Goal: Task Accomplishment & Management: Manage account settings

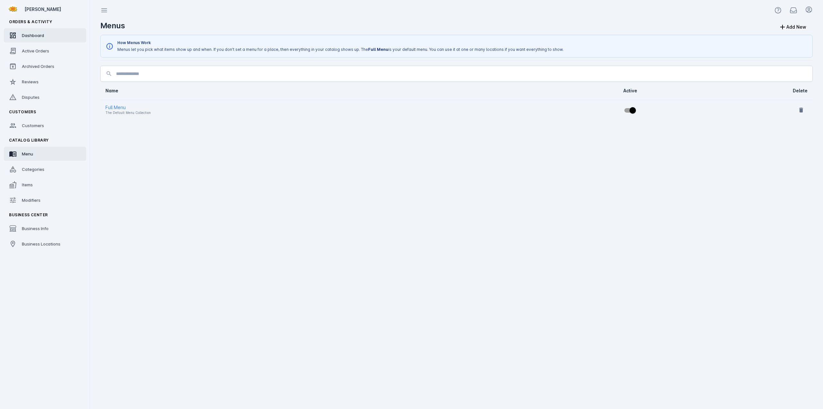
click at [36, 36] on span "Dashboard" at bounding box center [33, 35] width 22 height 5
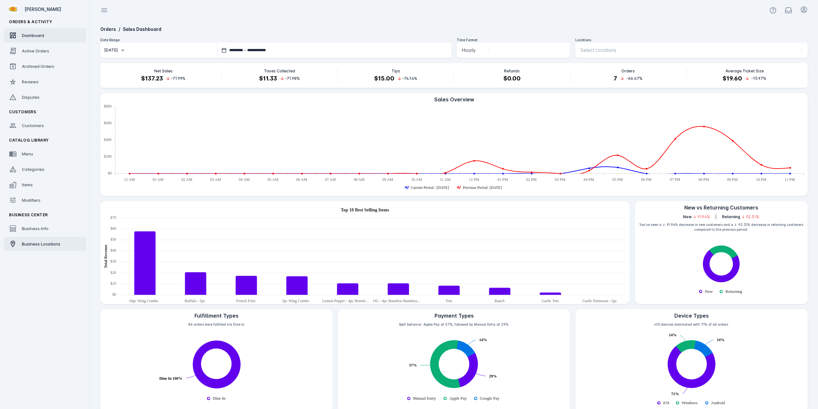
click at [41, 246] on span "Business Locations" at bounding box center [41, 243] width 39 height 5
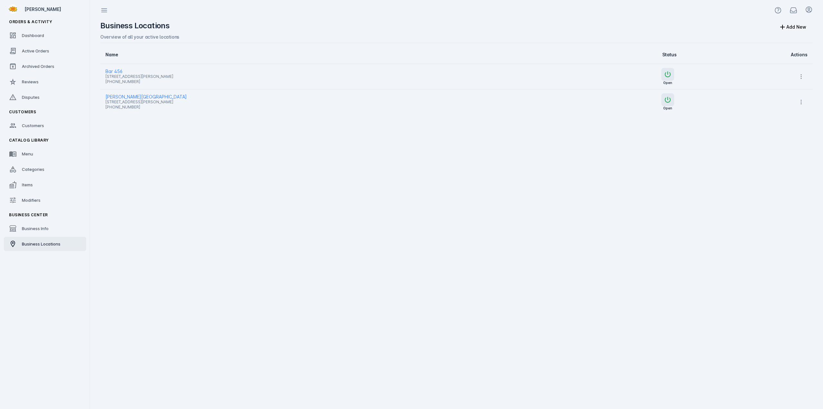
click at [114, 69] on span "Bar 456" at bounding box center [322, 72] width 434 height 8
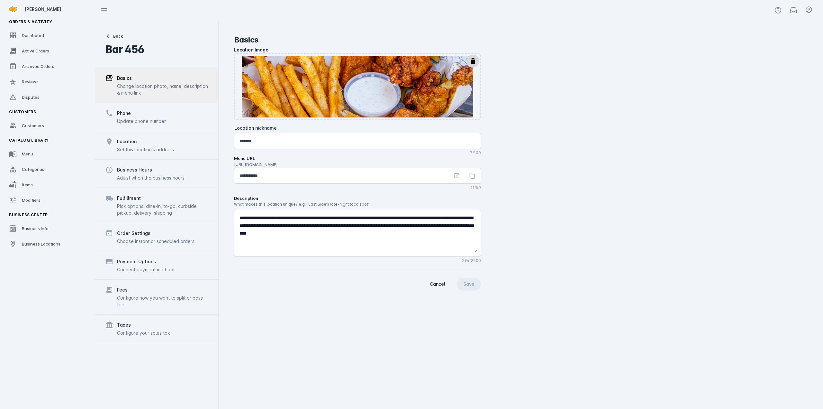
click at [126, 88] on div "Change location photo, name, description & menu link" at bounding box center [162, 90] width 91 height 14
click at [37, 37] on span "Dashboard" at bounding box center [33, 35] width 22 height 5
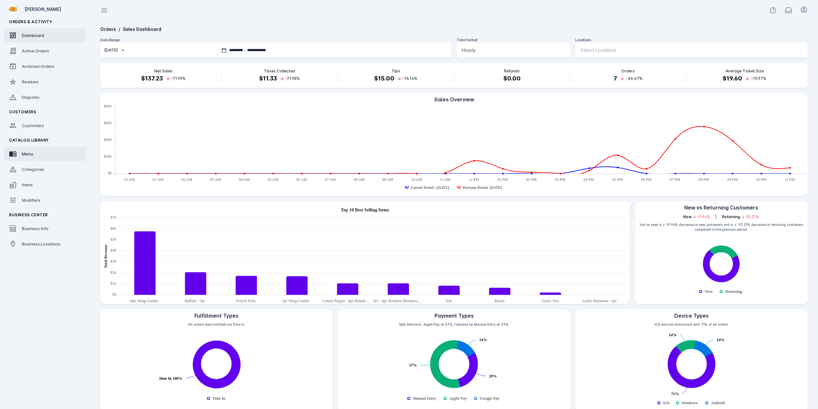
click at [29, 153] on span "Menu" at bounding box center [27, 153] width 11 height 5
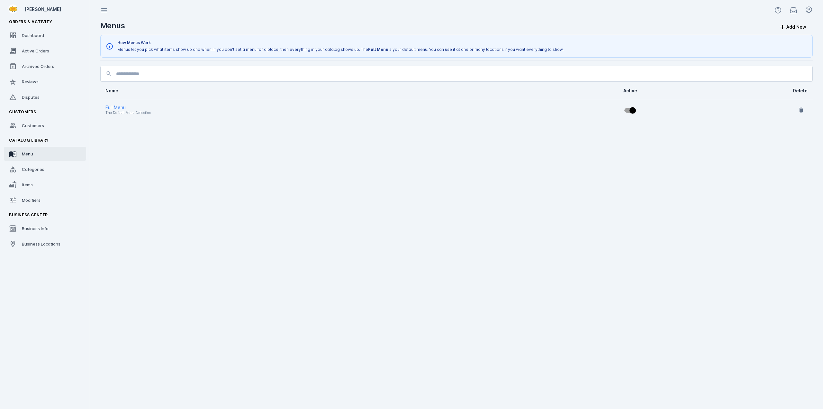
click at [120, 105] on div "Full Menu" at bounding box center [289, 108] width 368 height 8
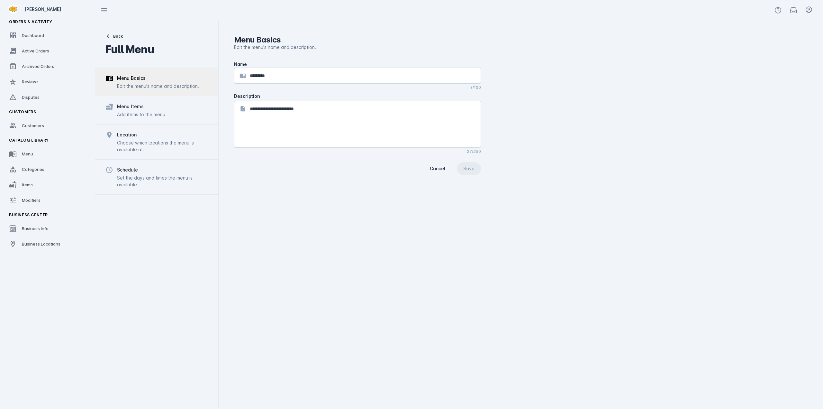
click at [138, 108] on div "Menu Items" at bounding box center [130, 107] width 27 height 8
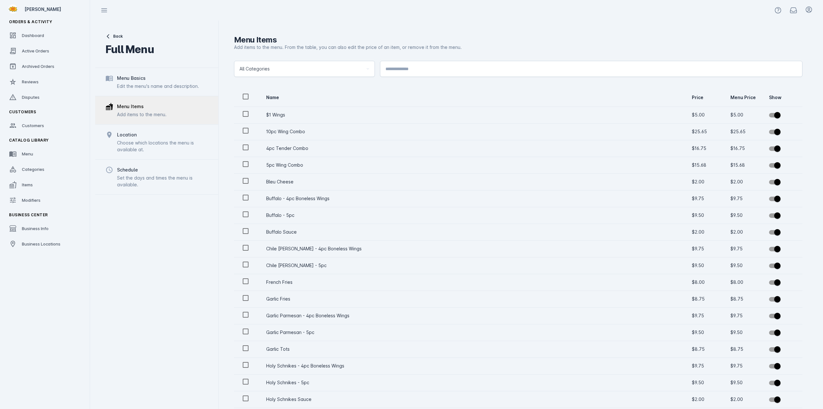
click at [169, 148] on div "Choose which locations the menu is available at." at bounding box center [162, 146] width 91 height 14
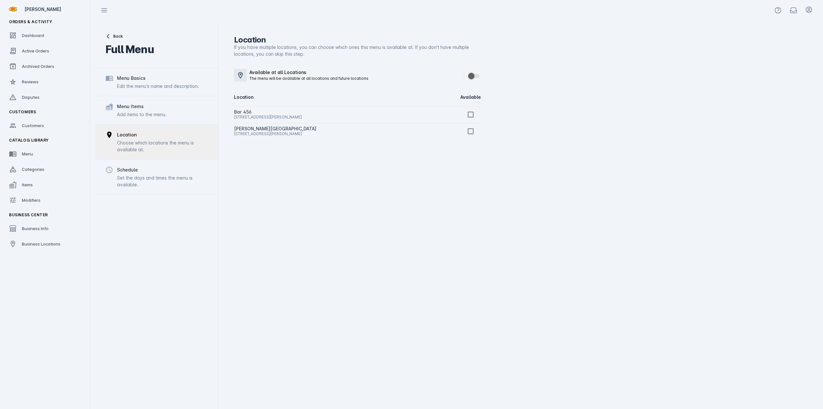
click at [270, 120] on div "[STREET_ADDRESS][PERSON_NAME]" at bounding box center [332, 117] width 197 height 8
click at [259, 114] on div "[STREET_ADDRESS][PERSON_NAME]" at bounding box center [332, 117] width 197 height 8
click at [161, 109] on div "Menu Items" at bounding box center [142, 107] width 50 height 8
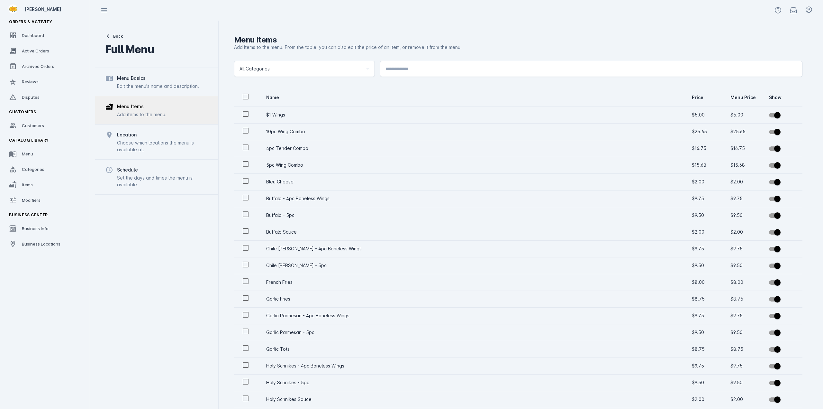
click at [311, 71] on div "All Categories" at bounding box center [302, 69] width 124 height 8
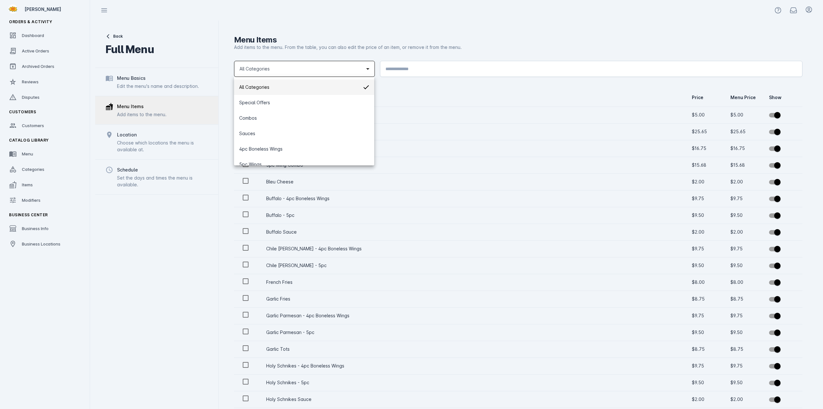
click at [311, 71] on div at bounding box center [411, 204] width 823 height 409
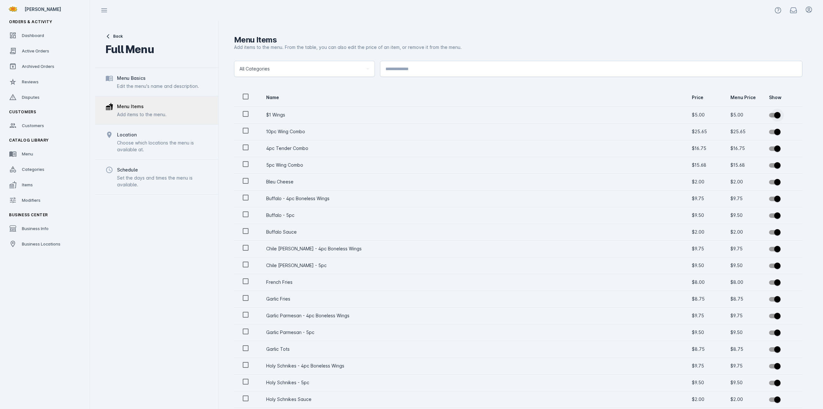
click at [774, 115] on span "button" at bounding box center [777, 115] width 6 height 6
click at [179, 144] on div "Choose which locations the menu is available at." at bounding box center [162, 146] width 91 height 14
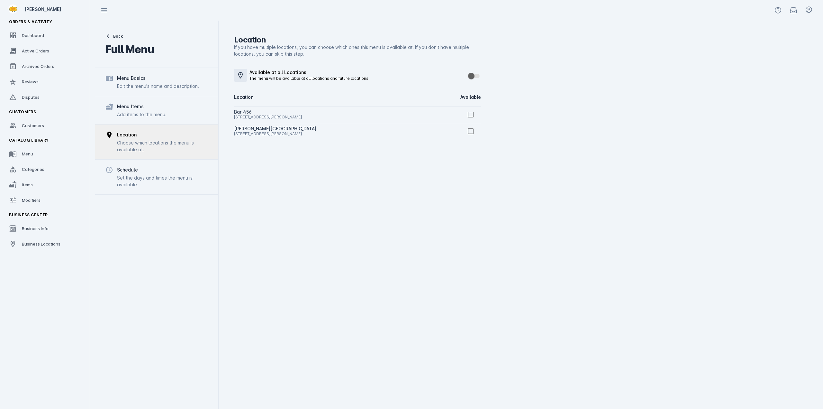
drag, startPoint x: 247, startPoint y: 115, endPoint x: 189, endPoint y: 126, distance: 59.0
click at [247, 115] on div "[STREET_ADDRESS][PERSON_NAME]" at bounding box center [332, 117] width 197 height 8
click at [143, 183] on div "Set the days and times the menu is available." at bounding box center [162, 181] width 91 height 14
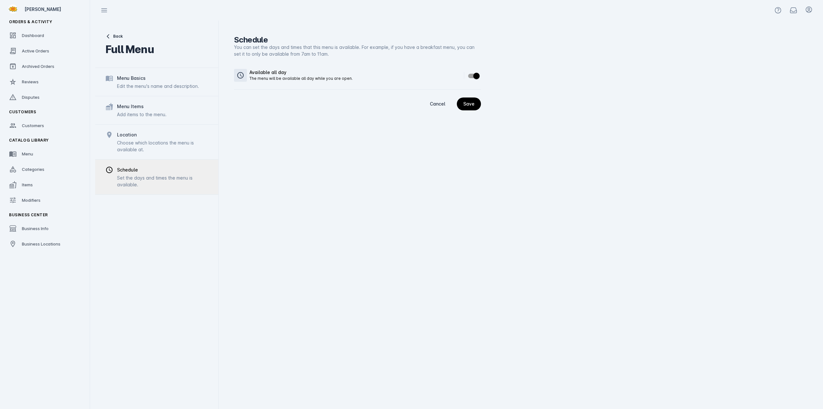
click at [141, 144] on div "Choose which locations the menu is available at." at bounding box center [162, 146] width 91 height 14
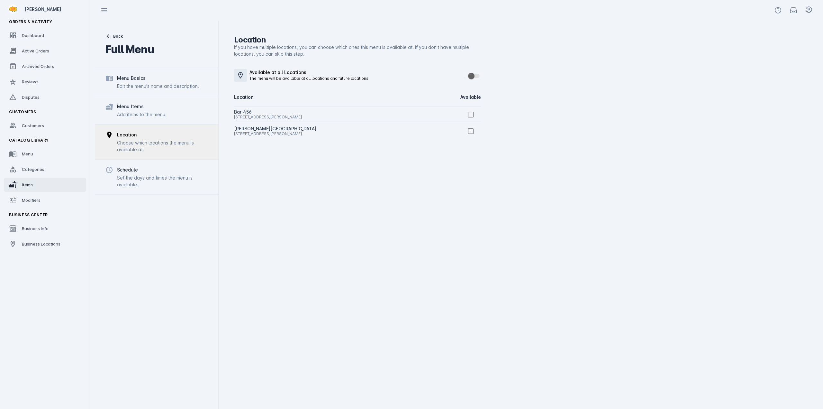
click at [29, 186] on span "Items" at bounding box center [27, 184] width 11 height 5
